Goal: Navigation & Orientation: Find specific page/section

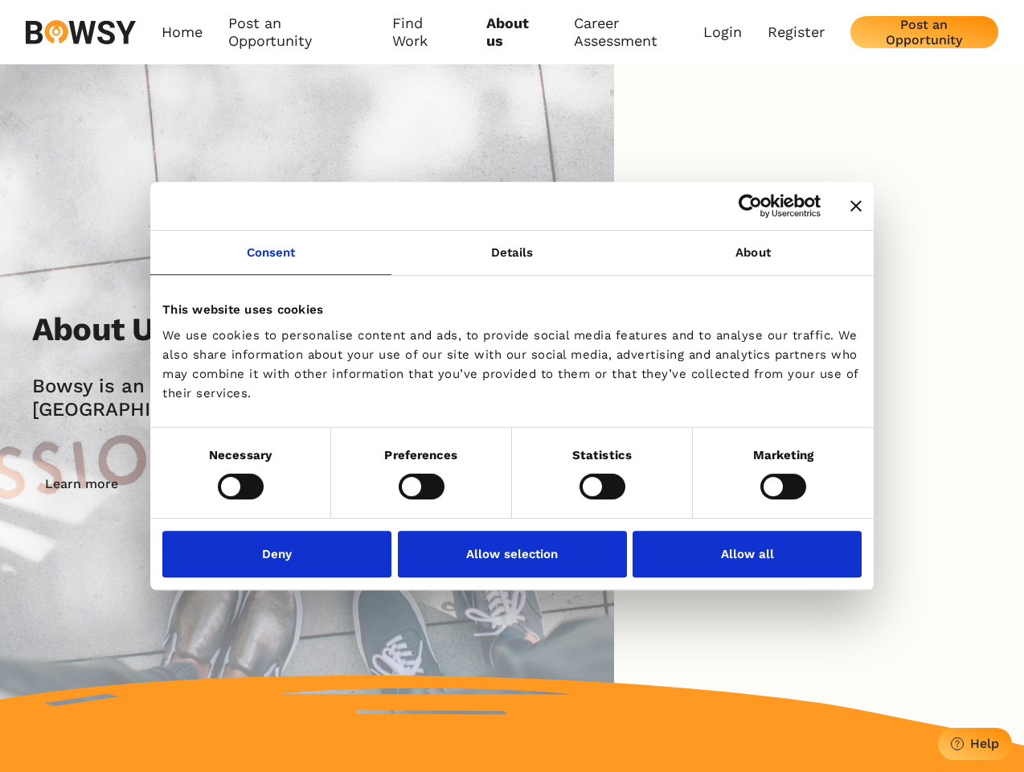
click at [850, 207] on icon "Close banner" at bounding box center [855, 205] width 11 height 11
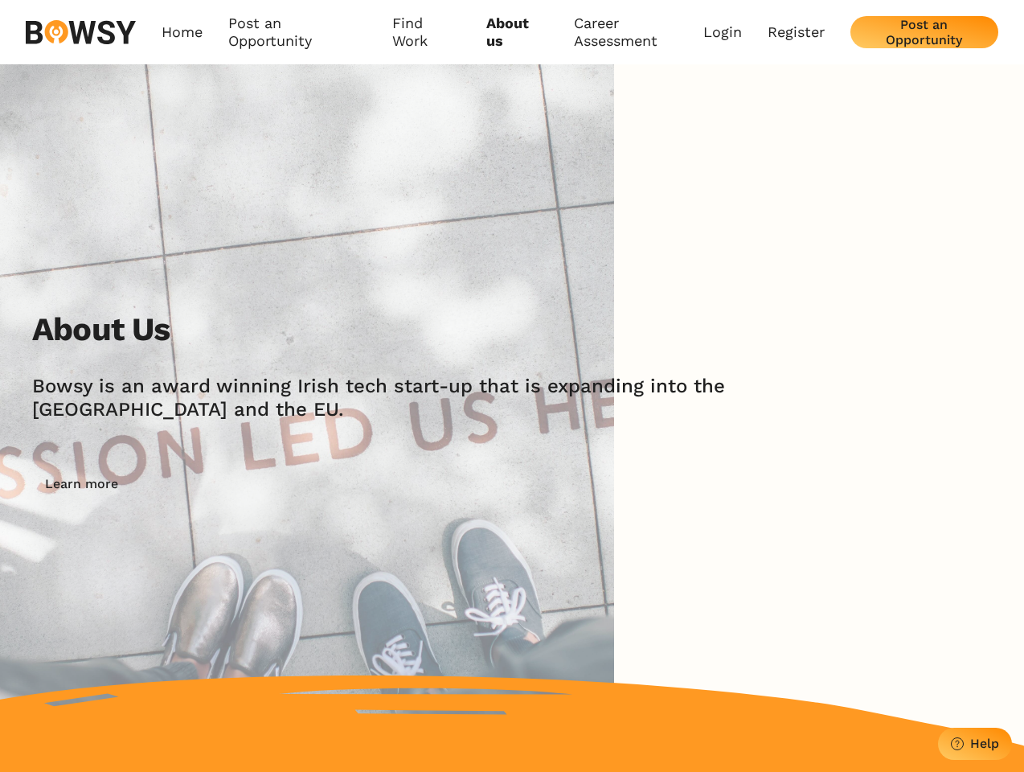
click at [271, 262] on img at bounding box center [307, 405] width 614 height 682
click at [512, 262] on img at bounding box center [307, 405] width 614 height 682
click at [753, 262] on div "About Us [PERSON_NAME] is an award winning Irish tech start-up that is expandin…" at bounding box center [512, 405] width 1024 height 682
click at [240, 485] on div "About Us [PERSON_NAME] is an award winning Irish tech start-up that is expandin…" at bounding box center [528, 405] width 992 height 190
click at [421, 485] on div "About Us [PERSON_NAME] is an award winning Irish tech start-up that is expandin…" at bounding box center [528, 405] width 992 height 190
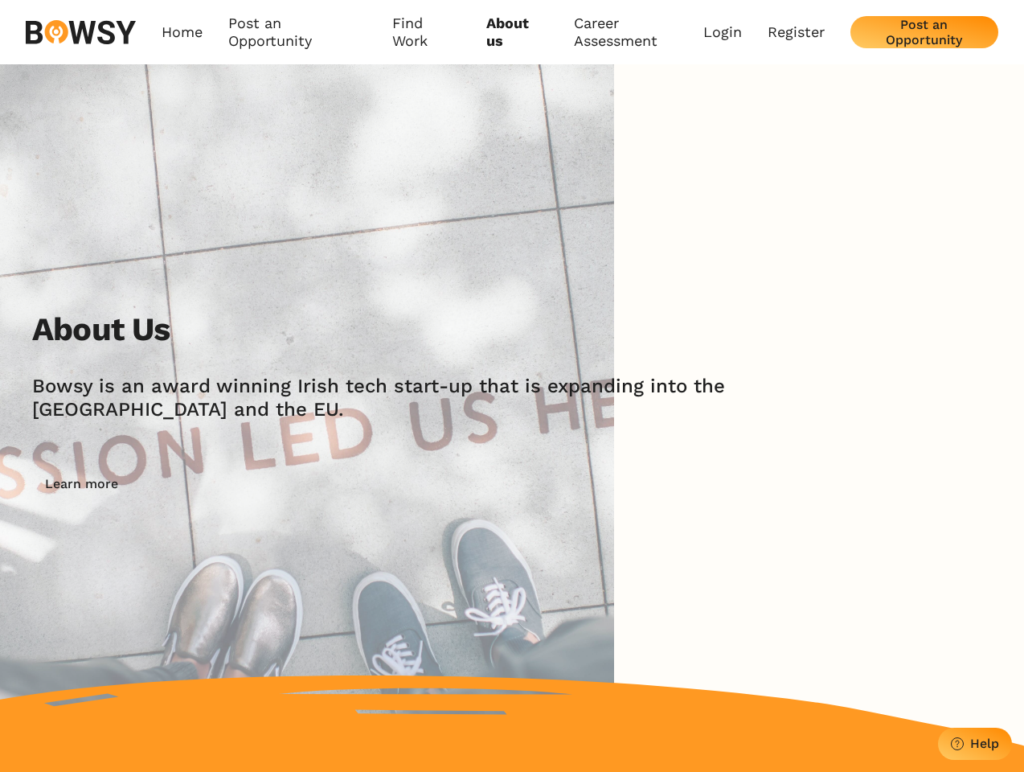
click at [602, 485] on div "About Us [PERSON_NAME] is an award winning Irish tech start-up that is expandin…" at bounding box center [528, 405] width 992 height 190
click at [783, 485] on div "About Us [PERSON_NAME] is an award winning Irish tech start-up that is expandin…" at bounding box center [528, 405] width 992 height 190
click at [281, 553] on img at bounding box center [307, 405] width 614 height 682
click at [512, 553] on img at bounding box center [307, 405] width 614 height 682
